Goal: Check status: Check status

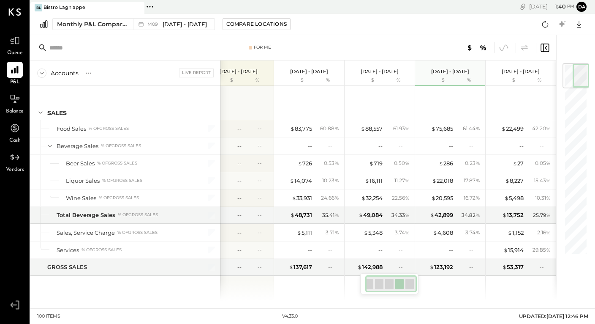
click at [363, 289] on div at bounding box center [389, 283] width 58 height 21
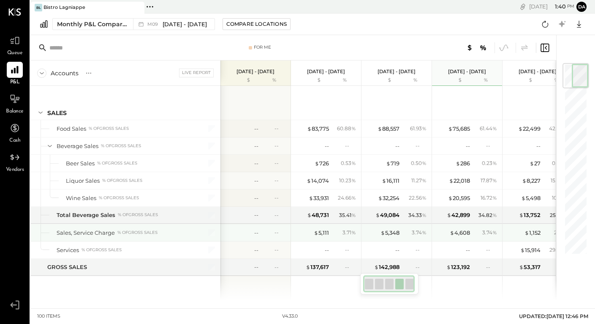
scroll to position [0, 17]
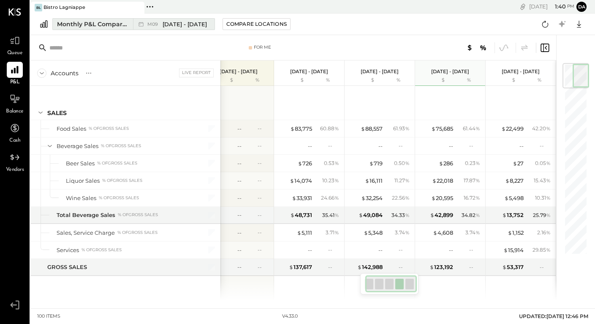
click at [171, 22] on span "[DATE] - [DATE]" at bounding box center [185, 24] width 44 height 8
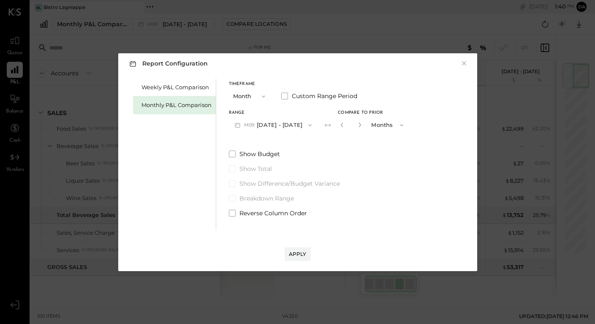
click at [279, 124] on button "M09 [DATE] - [DATE]" at bounding box center [273, 125] width 89 height 16
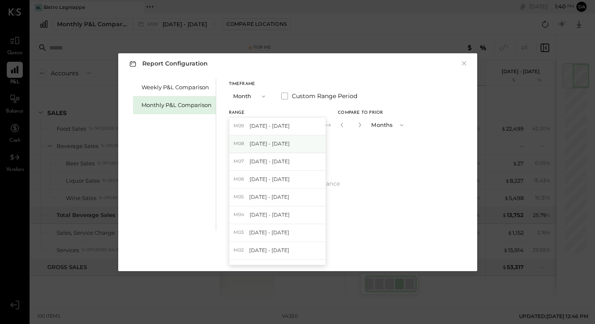
click at [274, 142] on span "[DATE] - [DATE]" at bounding box center [270, 143] width 40 height 7
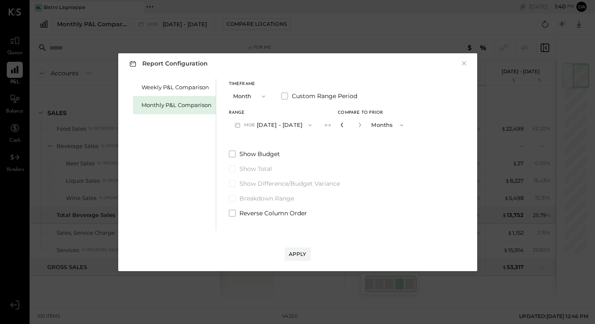
click at [340, 126] on icon "button" at bounding box center [342, 124] width 5 height 5
type input "*"
click at [297, 251] on div "Apply" at bounding box center [298, 253] width 18 height 7
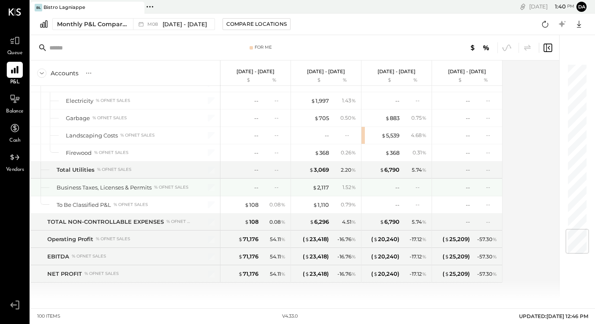
scroll to position [1413, 0]
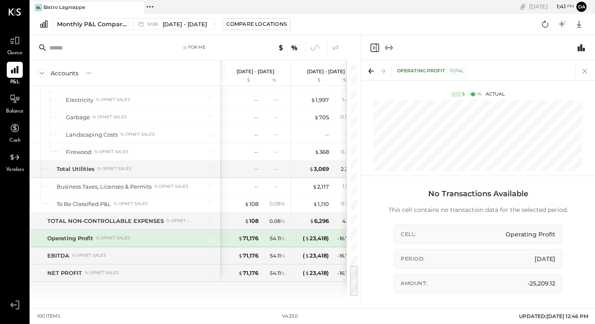
click at [584, 72] on icon at bounding box center [585, 71] width 5 height 5
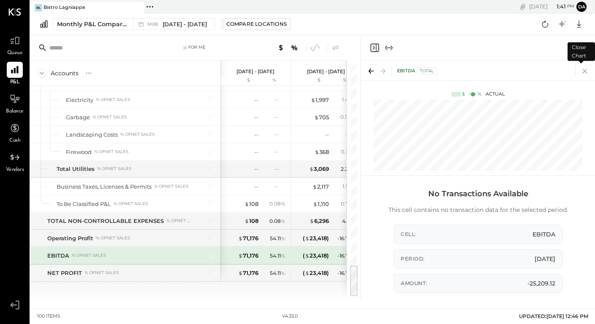
click at [586, 70] on icon at bounding box center [585, 71] width 12 height 12
